Goal: Communication & Community: Answer question/provide support

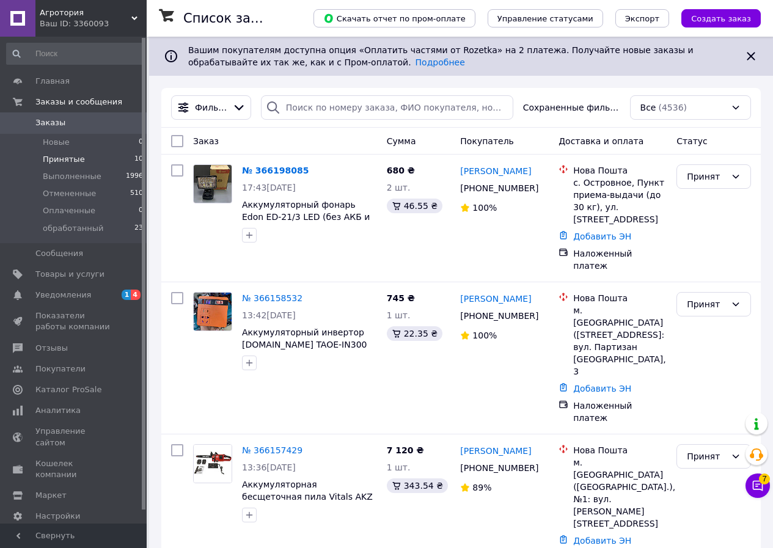
click at [71, 158] on span "Принятые" at bounding box center [64, 159] width 42 height 11
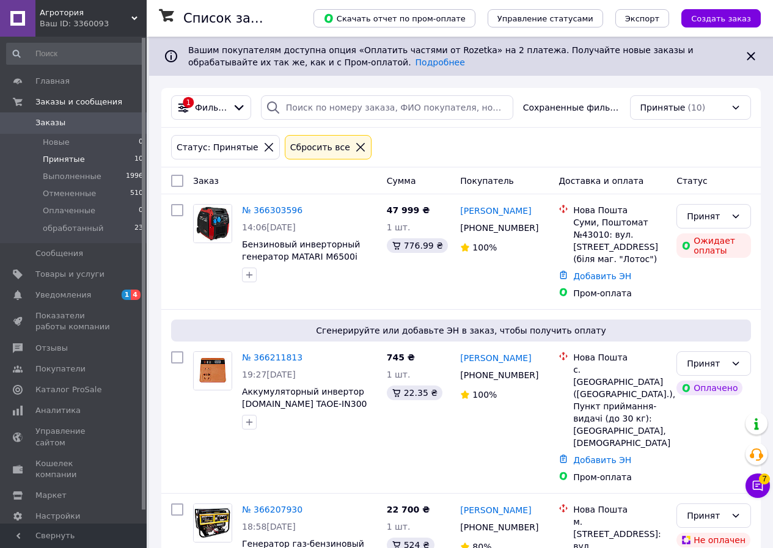
click at [79, 114] on link "Заказы 0" at bounding box center [75, 122] width 150 height 21
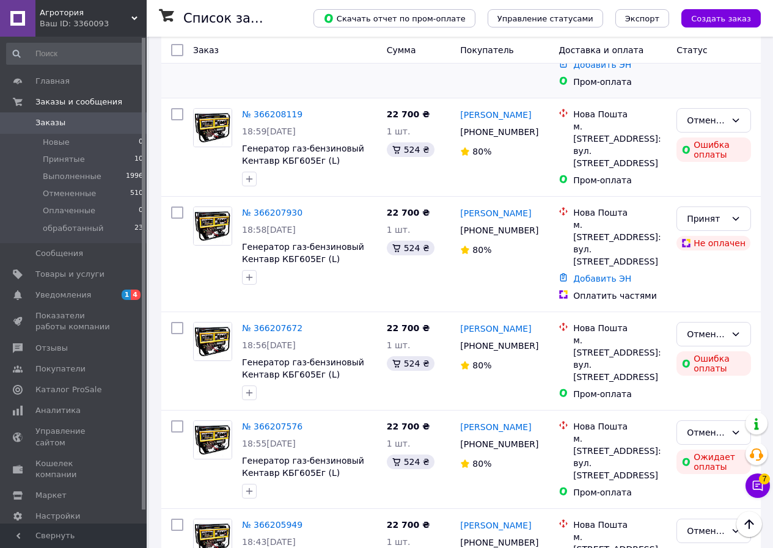
scroll to position [367, 0]
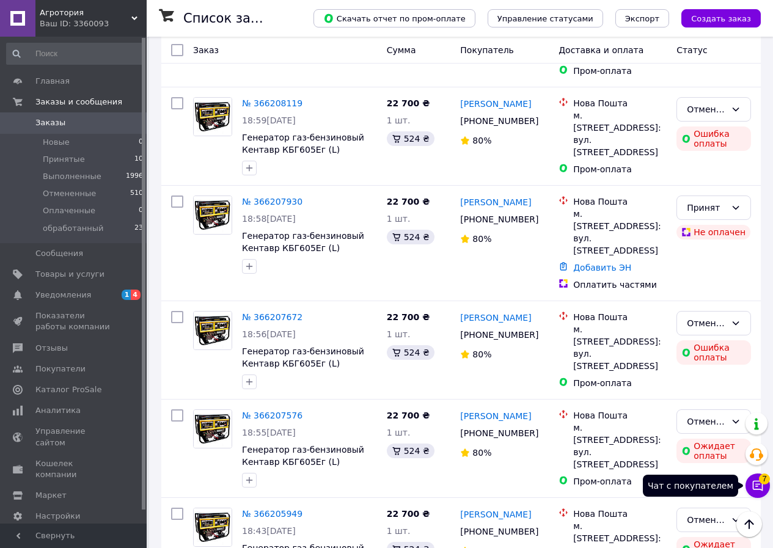
click at [749, 476] on button "Чат с покупателем 7" at bounding box center [757, 486] width 24 height 24
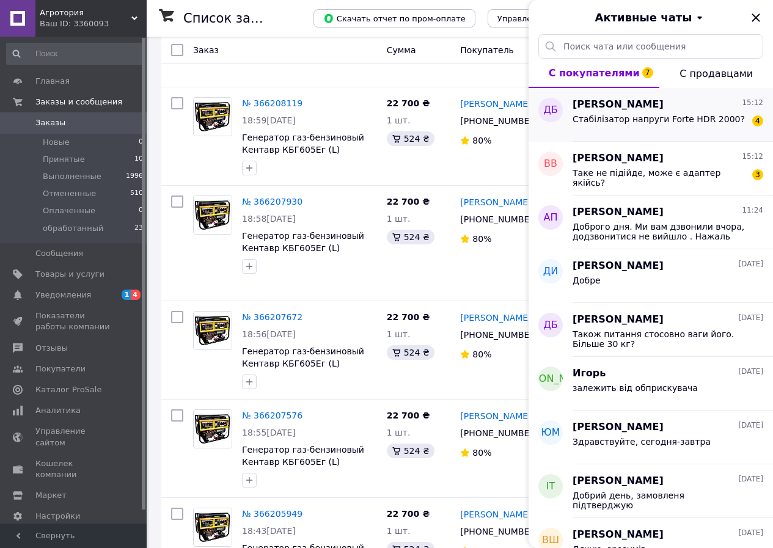
click at [639, 120] on span "Стабілізатор напруги Forte HDR 2000?" at bounding box center [659, 119] width 172 height 10
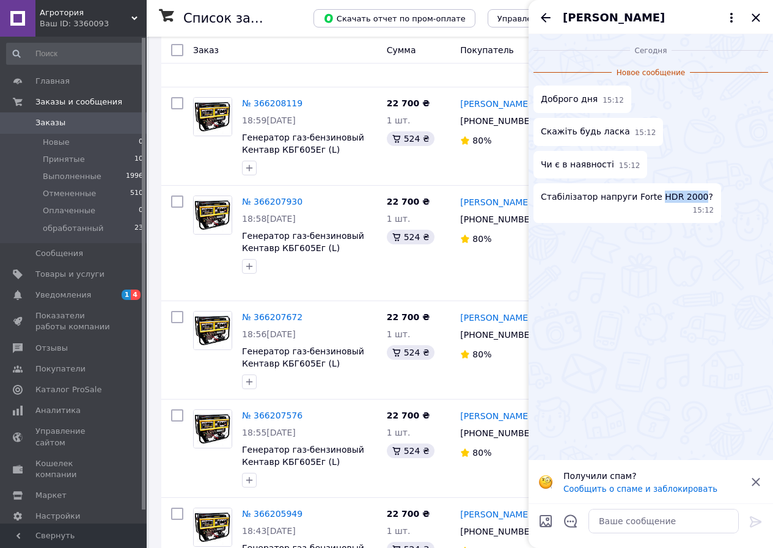
drag, startPoint x: 647, startPoint y: 193, endPoint x: 684, endPoint y: 196, distance: 37.4
click at [684, 196] on span "Стабілізатор напруги Forte HDR 2000?" at bounding box center [627, 197] width 172 height 12
copy span "HDR 2000"
click at [609, 521] on textarea at bounding box center [663, 521] width 150 height 24
paste textarea "добрий день! за залишками вважається що є, більш точно зможу сказати в понеділок"
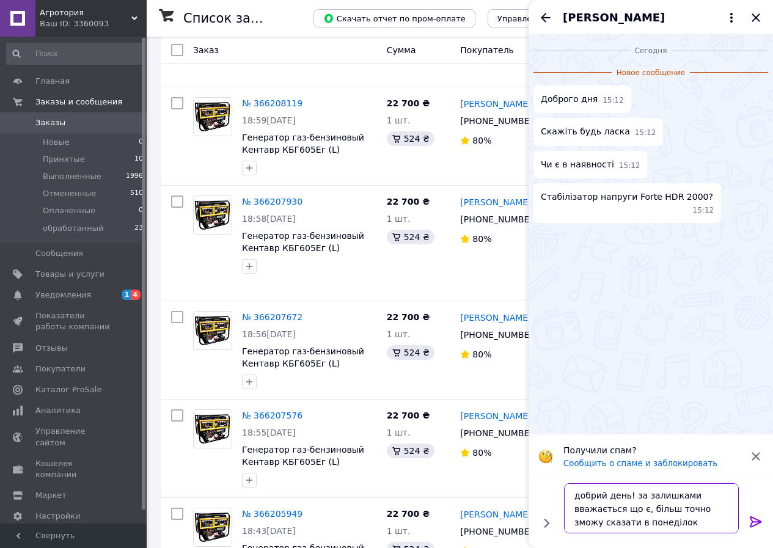
click at [638, 496] on textarea "добрий день! за залишками вважається що є, більш точно зможу сказати в понеділок" at bounding box center [651, 508] width 175 height 50
click at [665, 495] on textarea "добрий день! на залишками вважається що є, більш точно зможу сказати в понеділок" at bounding box center [651, 508] width 175 height 50
click at [714, 494] on textarea "добрий день! на залишках вважається що є, більш точно зможу сказати в понеділок" at bounding box center [651, 508] width 175 height 50
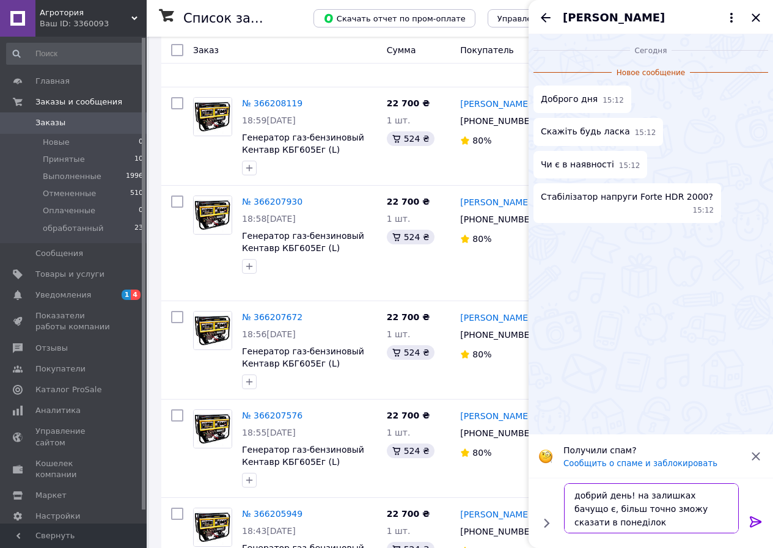
type textarea "добрий день! на залишках бачу що є, більш точно зможу сказати в понеділок"
click at [637, 525] on textarea "добрий день! на залишках бачу що є, більш точно зможу сказати в понеділок" at bounding box center [651, 508] width 175 height 50
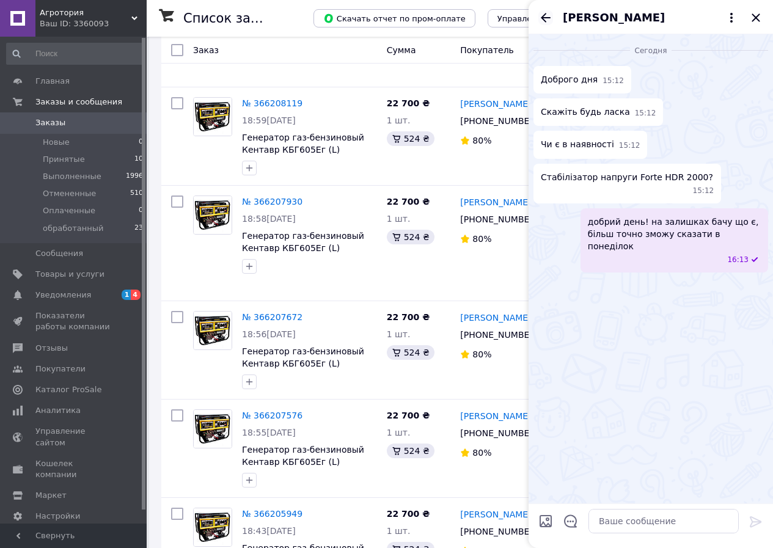
click at [539, 16] on icon "Назад" at bounding box center [545, 17] width 15 height 15
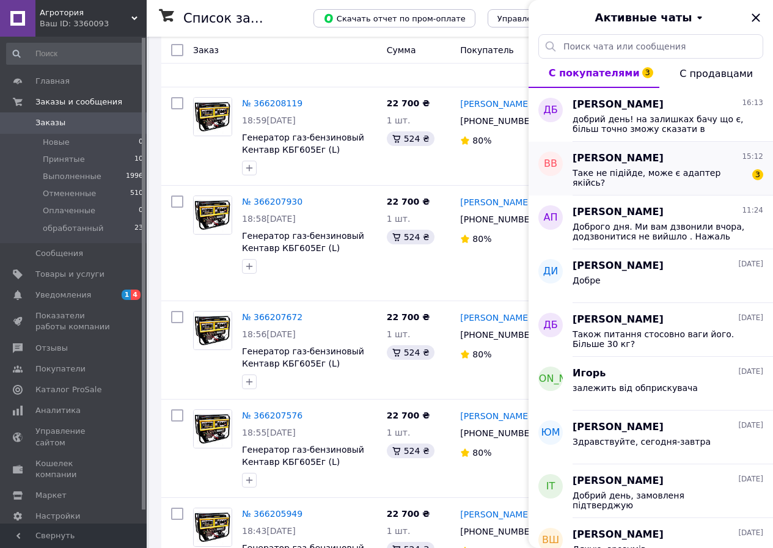
click at [650, 163] on span "[PERSON_NAME]" at bounding box center [618, 159] width 91 height 14
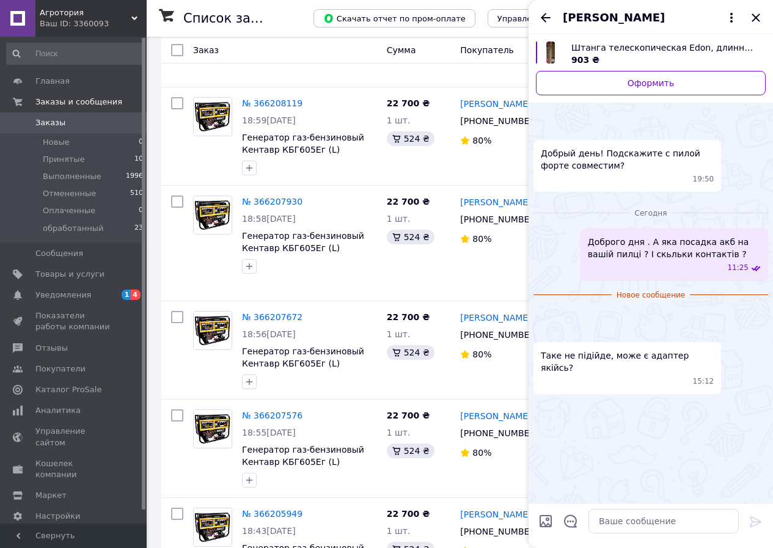
scroll to position [225, 0]
click at [624, 513] on textarea at bounding box center [663, 521] width 150 height 24
paste textarea "на ваш інструмент штанг у нас немає, і адаптером на жаль теж"
type textarea "на ваш інструмент штанг у нас немає, і адаптером на жаль теж"
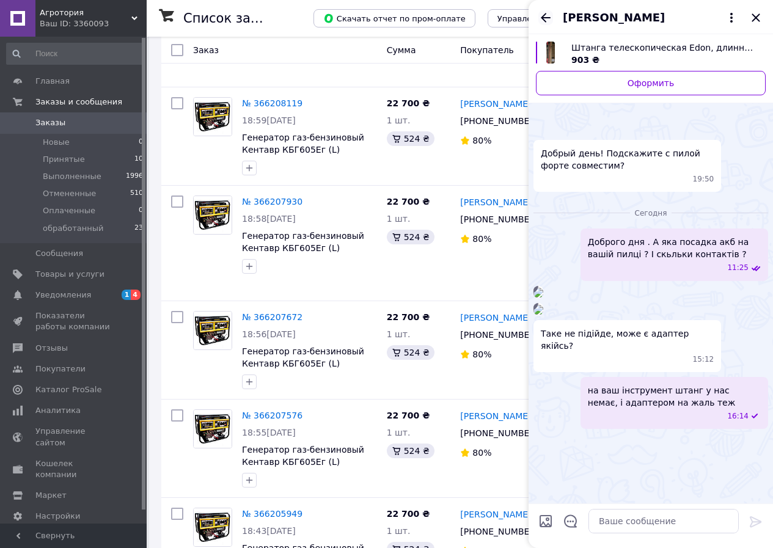
click at [545, 20] on icon "Назад" at bounding box center [545, 17] width 15 height 15
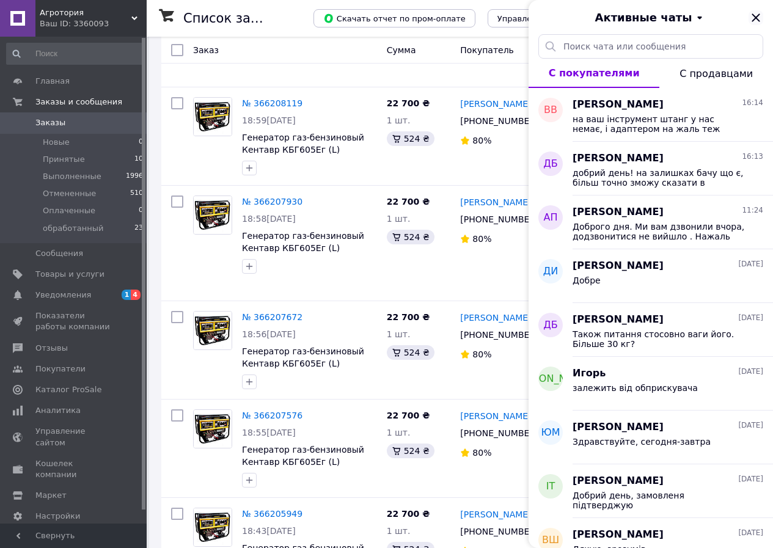
click at [756, 16] on icon "Закрыть" at bounding box center [756, 17] width 15 height 15
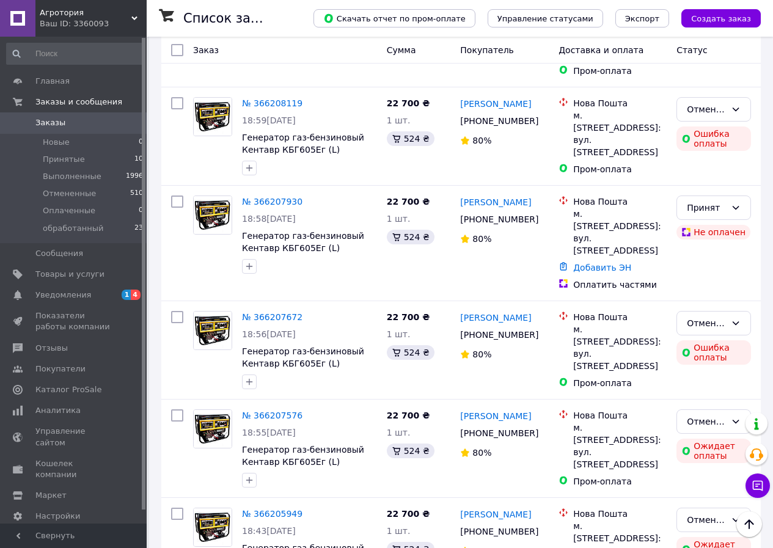
click at [90, 18] on div "Ваш ID: 3360093" at bounding box center [93, 23] width 107 height 11
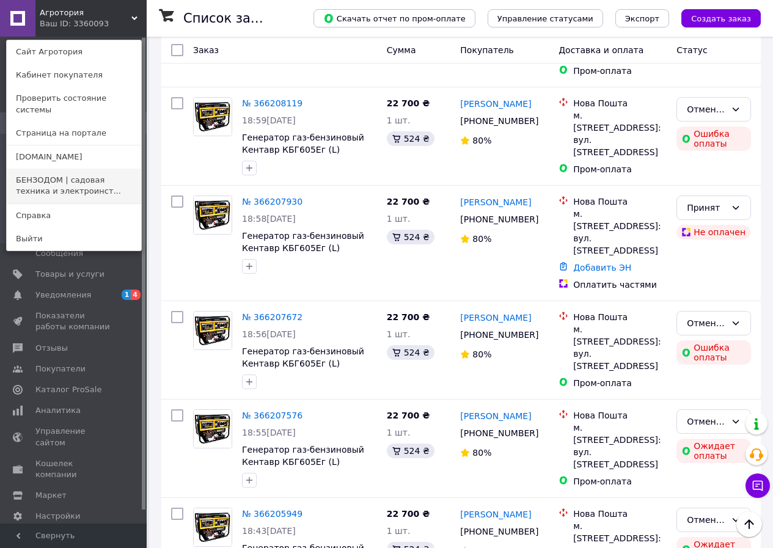
click at [79, 169] on link "БЕНЗОДОМ | садовая техника и электроинст..." at bounding box center [74, 186] width 134 height 34
